Goal: Task Accomplishment & Management: Manage account settings

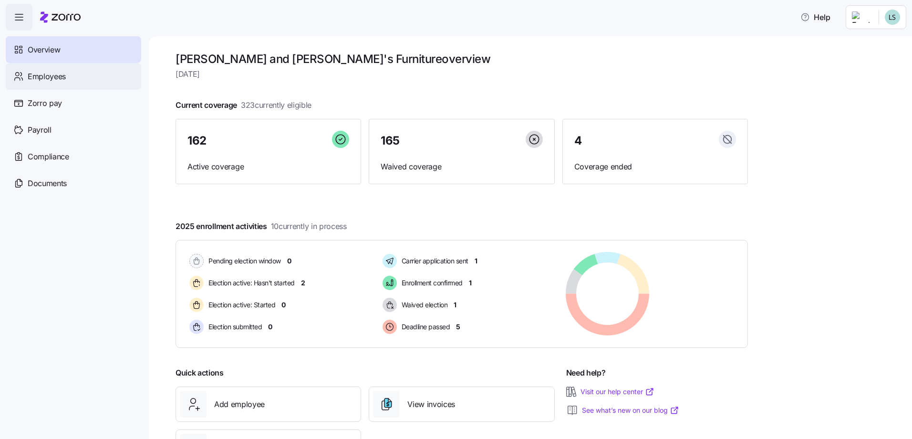
click at [52, 72] on span "Employees" at bounding box center [47, 77] width 38 height 12
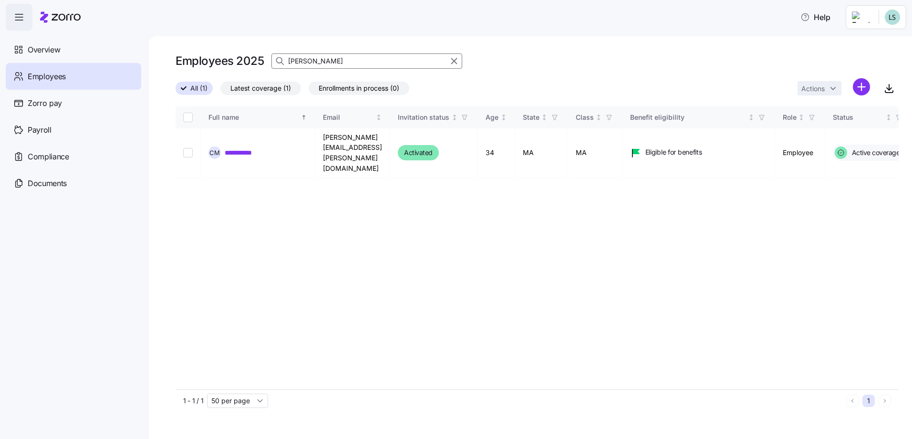
click at [332, 65] on input "[PERSON_NAME]" at bounding box center [366, 60] width 191 height 15
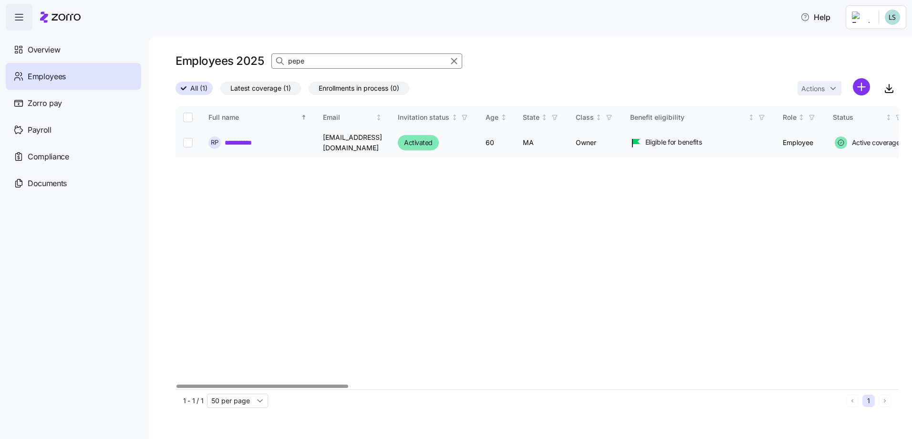
type input "pepe"
click at [268, 141] on link "**********" at bounding box center [247, 143] width 45 height 10
click at [239, 144] on link "**********" at bounding box center [247, 143] width 45 height 10
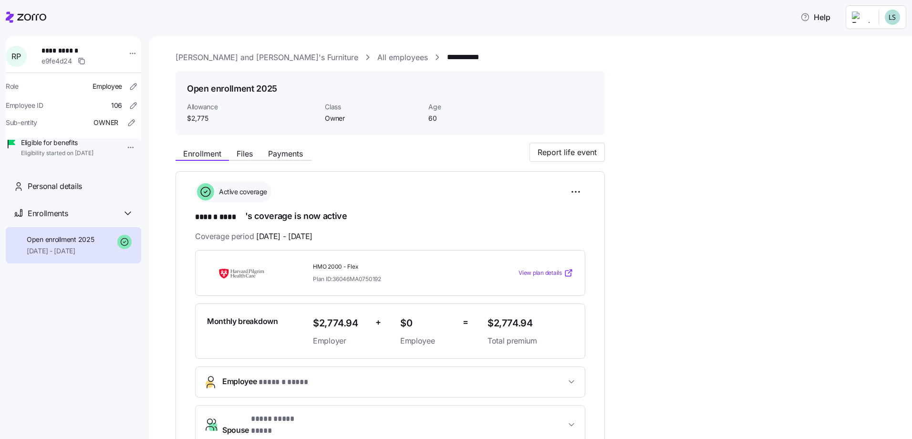
click at [537, 271] on span "View plan details" at bounding box center [539, 272] width 43 height 9
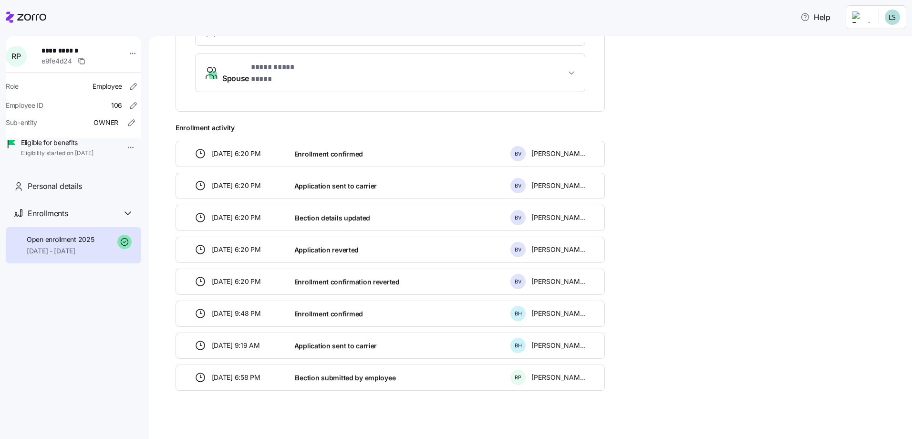
scroll to position [352, 0]
click at [129, 215] on icon at bounding box center [128, 213] width 6 height 3
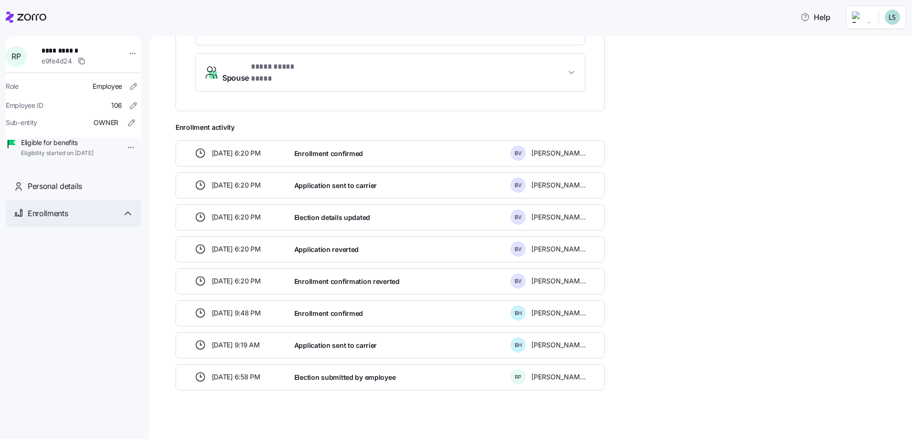
click at [129, 215] on icon at bounding box center [128, 213] width 6 height 3
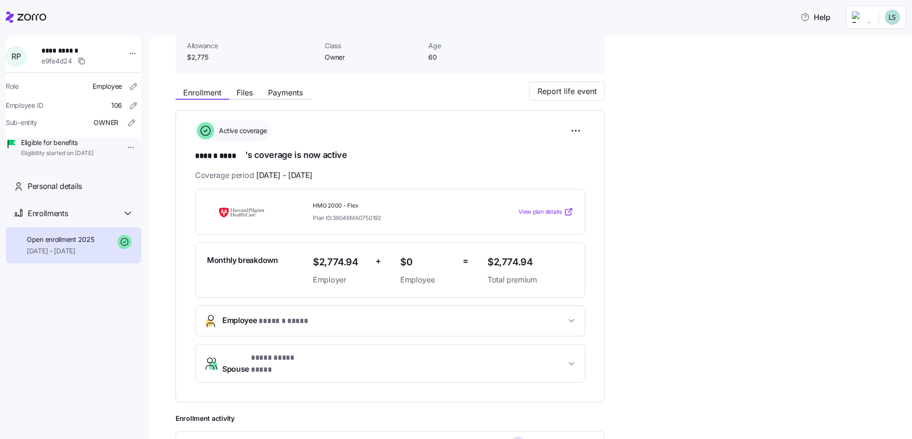
scroll to position [0, 0]
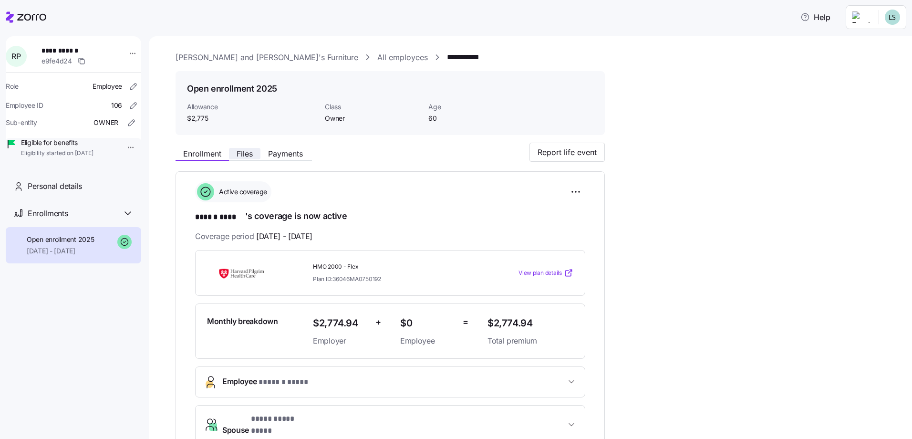
click at [246, 153] on span "Files" at bounding box center [245, 154] width 16 height 8
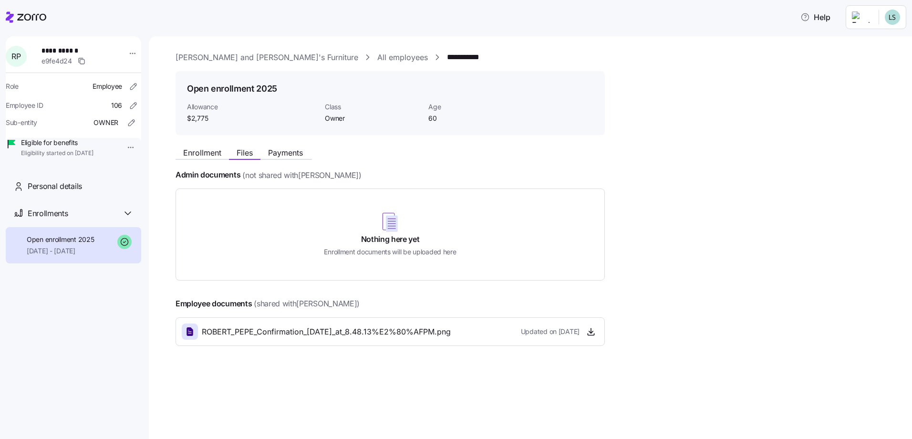
click at [284, 155] on span "Payments" at bounding box center [285, 153] width 35 height 8
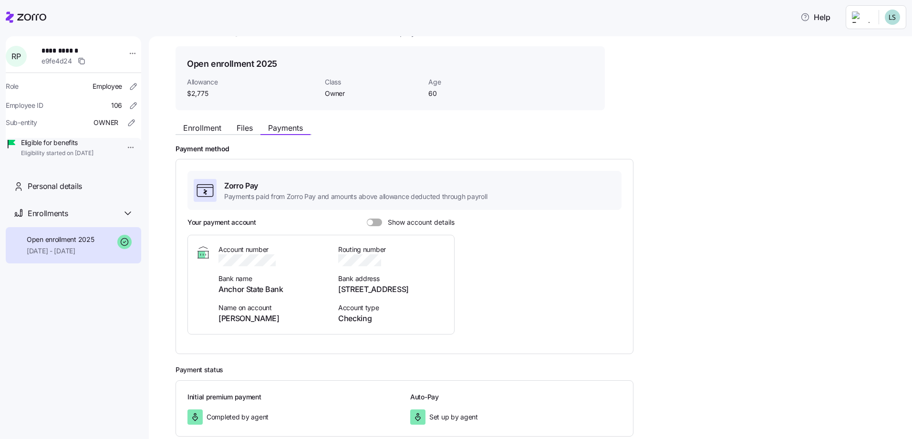
scroll to position [80, 0]
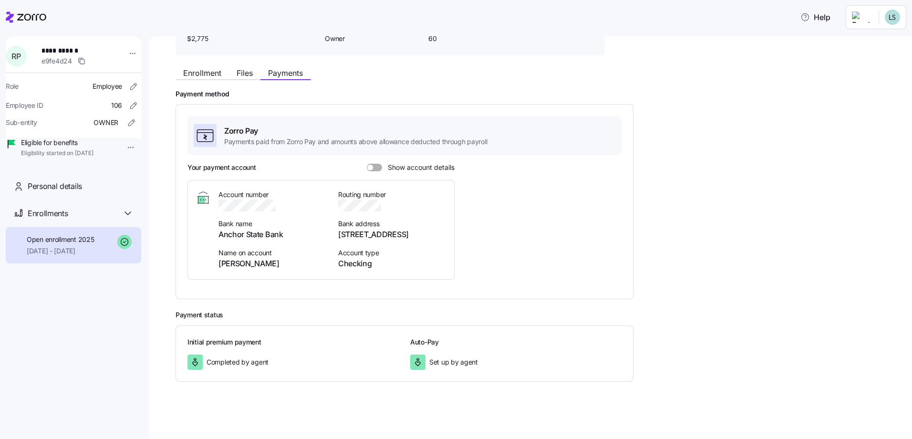
click at [257, 66] on div "Enrollment Files Payments" at bounding box center [389, 71] width 429 height 17
click at [250, 73] on span "Files" at bounding box center [245, 73] width 16 height 8
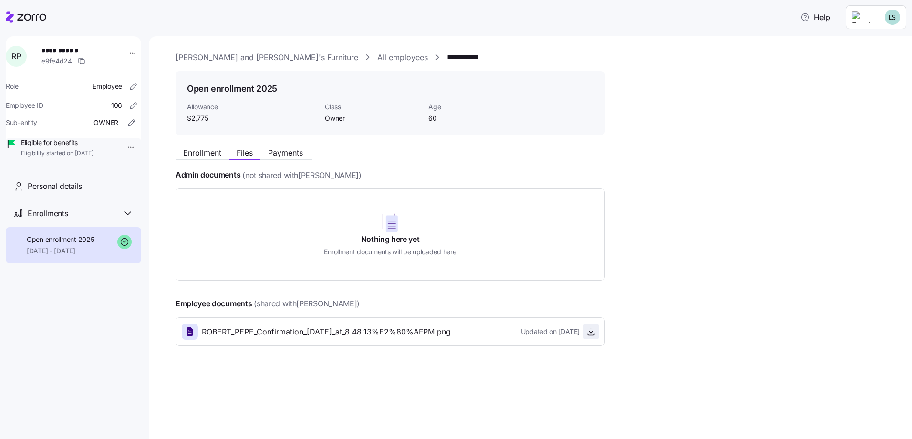
click at [595, 333] on icon "button" at bounding box center [591, 332] width 10 height 10
click at [864, 17] on html "**********" at bounding box center [456, 216] width 912 height 433
click at [857, 72] on div "Log out" at bounding box center [853, 73] width 37 height 10
